Goal: Feedback & Contribution: Leave review/rating

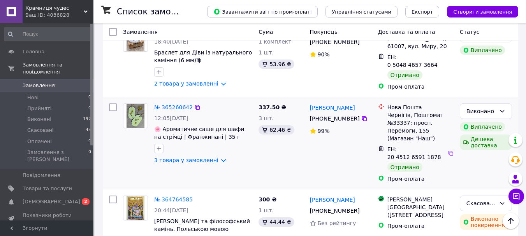
scroll to position [545, 0]
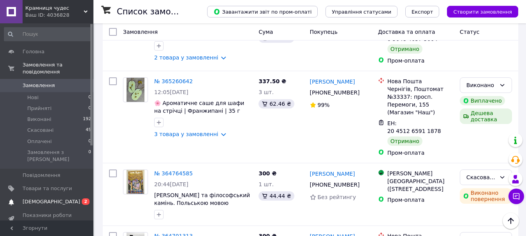
click at [43, 195] on link "Сповіщення 0 2" at bounding box center [48, 201] width 96 height 13
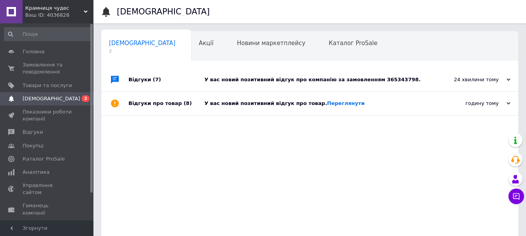
click at [373, 77] on div "У вас новий позитивний відгук про компанію за замовленням 365343798." at bounding box center [318, 79] width 228 height 7
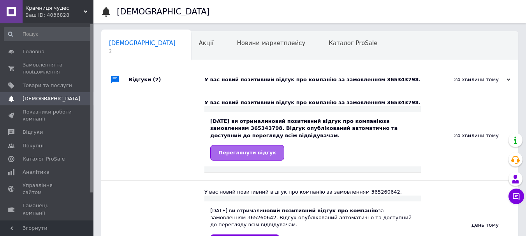
click at [232, 151] on span "Переглянути відгук" at bounding box center [247, 153] width 58 height 6
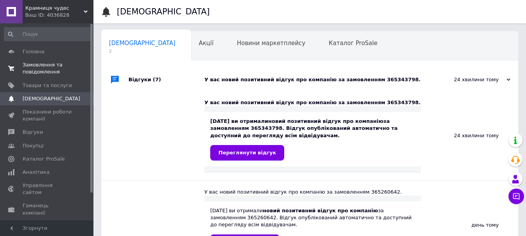
click at [56, 64] on span "Замовлення та повідомлення" at bounding box center [47, 69] width 49 height 14
